Goal: Task Accomplishment & Management: Use online tool/utility

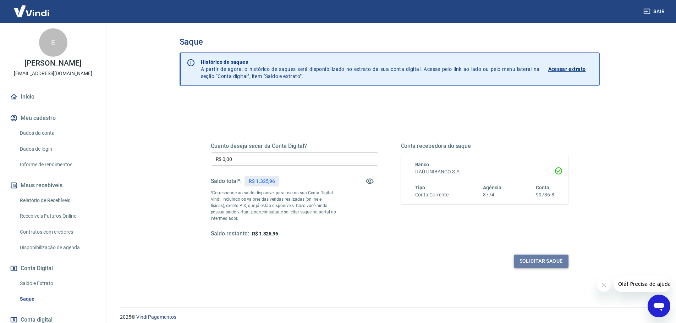
click at [558, 259] on button "Solicitar saque" at bounding box center [541, 261] width 55 height 13
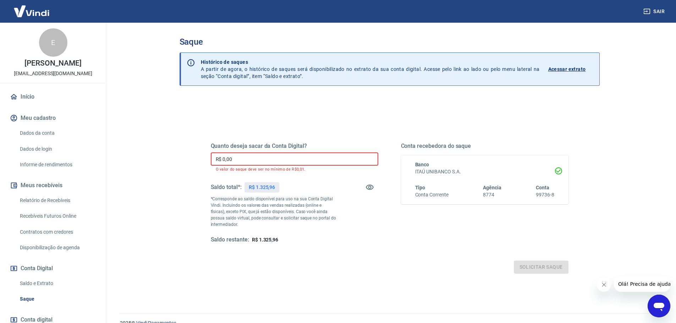
click at [246, 160] on input "R$ 0,00" at bounding box center [294, 159] width 167 height 13
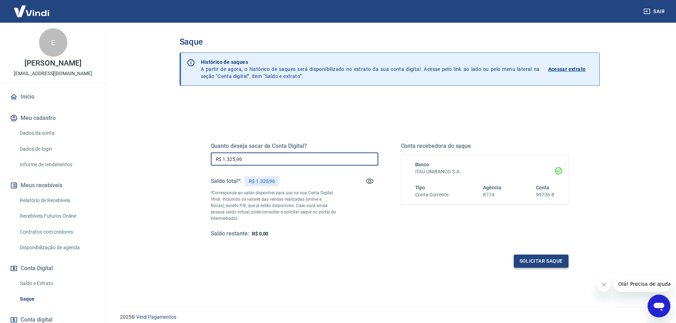
type input "R$ 1.325,96"
click at [544, 261] on button "Solicitar saque" at bounding box center [541, 261] width 55 height 13
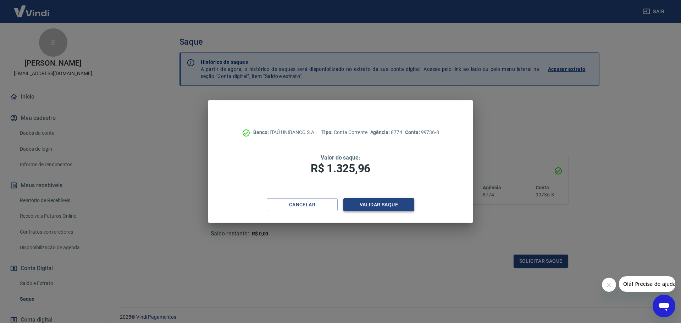
click at [383, 205] on button "Validar saque" at bounding box center [378, 204] width 71 height 13
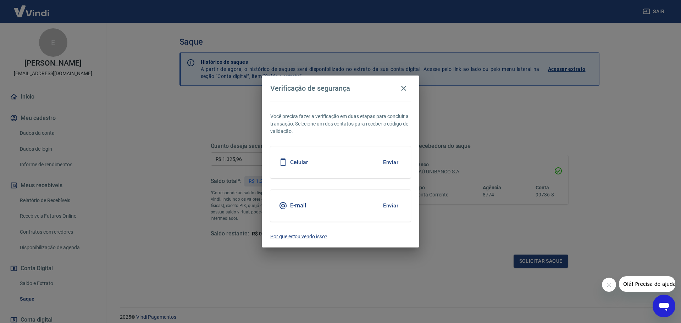
click at [313, 204] on div "E-mail Enviar" at bounding box center [340, 206] width 140 height 32
click at [386, 206] on button "Enviar" at bounding box center [390, 205] width 23 height 15
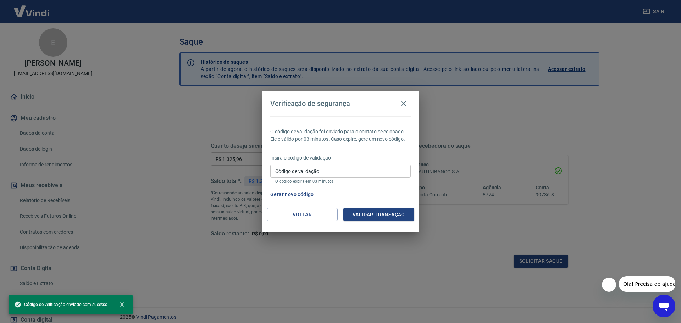
click at [389, 205] on div "O código de validação foi enviado para o contato selecionado. Ele é válido por …" at bounding box center [341, 162] width 158 height 92
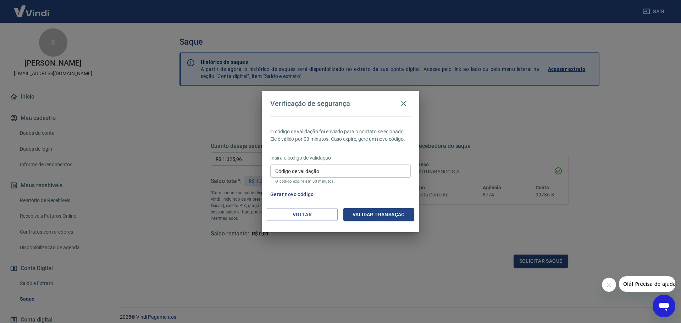
click at [324, 174] on input "Código de validação" at bounding box center [340, 171] width 140 height 13
paste input "150985"
type input "150985"
click at [381, 213] on button "Validar transação" at bounding box center [378, 214] width 71 height 13
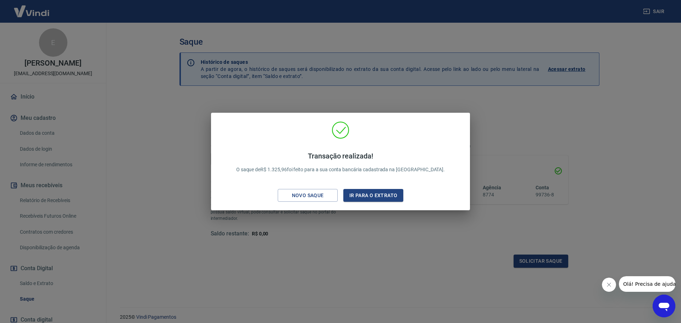
click at [386, 257] on div "Transação realizada! O saque de R$ 1.325,96 foi feito para a sua conta bancária…" at bounding box center [340, 161] width 681 height 323
